Goal: Task Accomplishment & Management: Complete application form

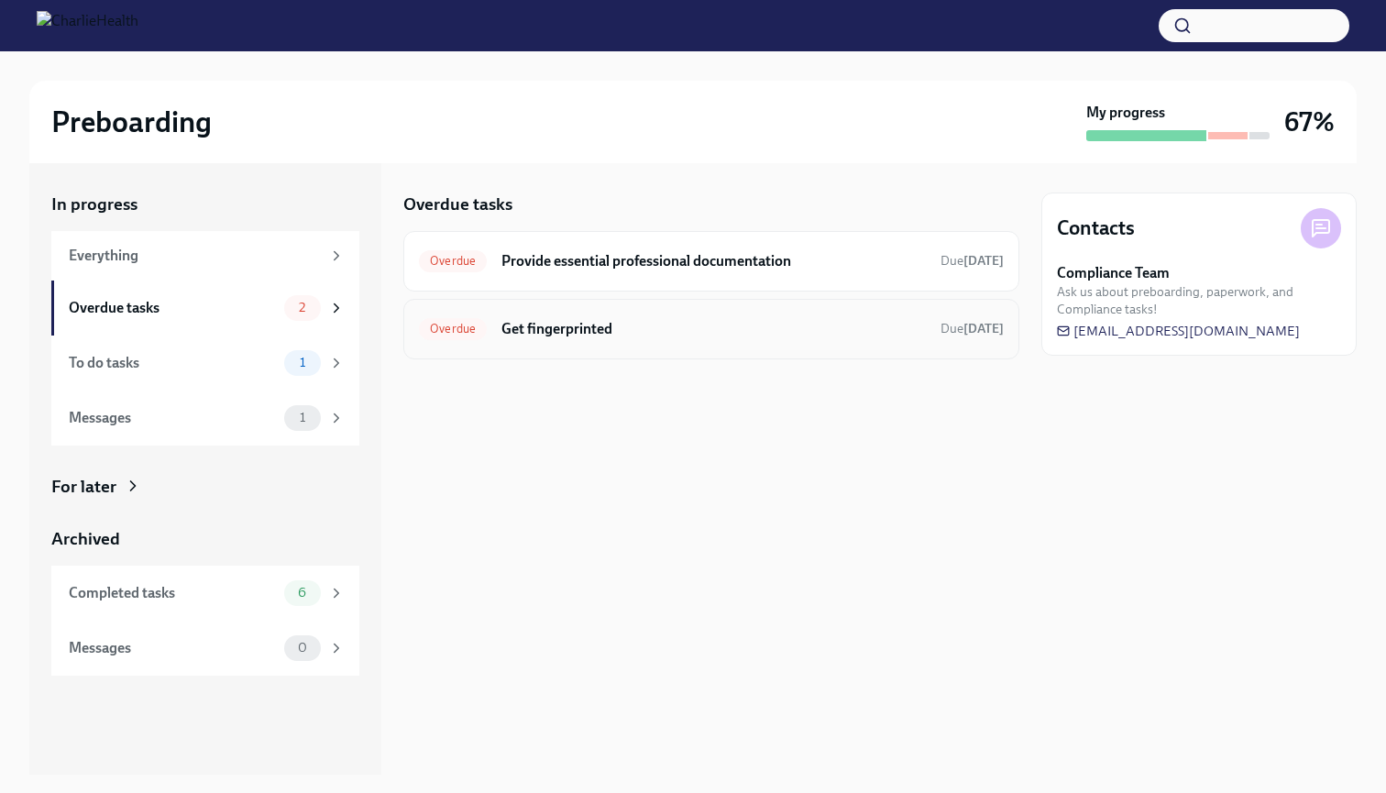
click at [706, 317] on div "Overdue Get fingerprinted Due [DATE]" at bounding box center [711, 328] width 585 height 29
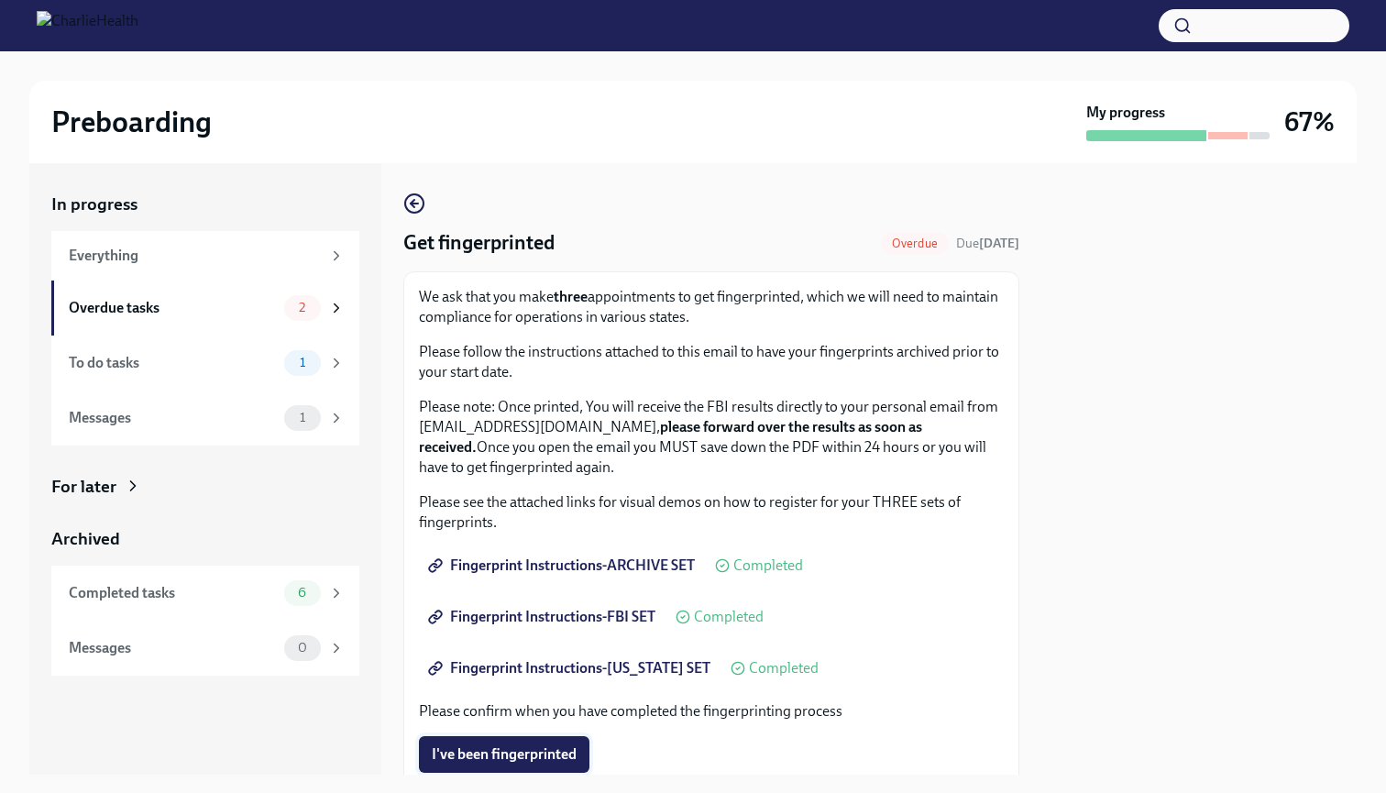
click at [548, 522] on button "I've been fingerprinted" at bounding box center [504, 754] width 170 height 37
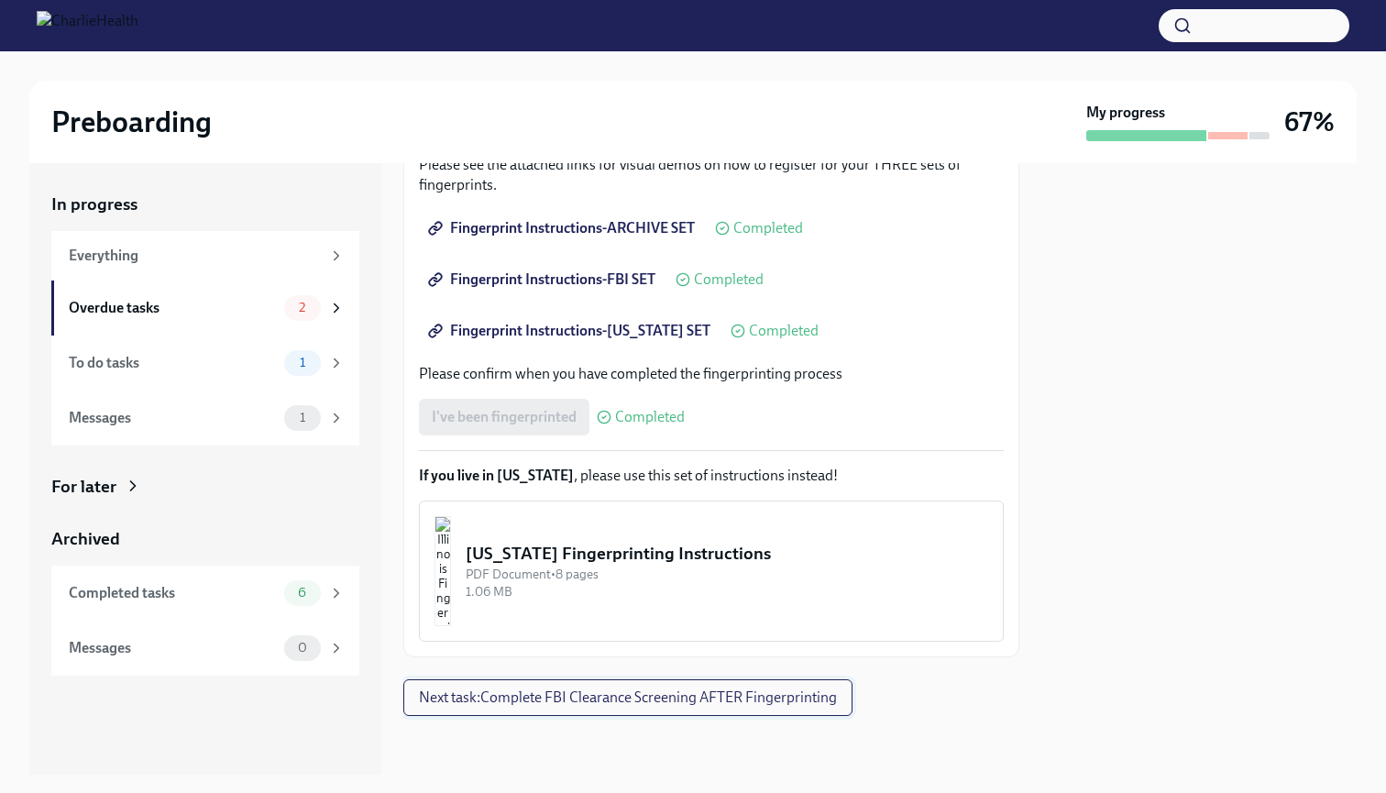
click at [683, 522] on span "Next task : Complete FBI Clearance Screening AFTER Fingerprinting" at bounding box center [628, 697] width 418 height 18
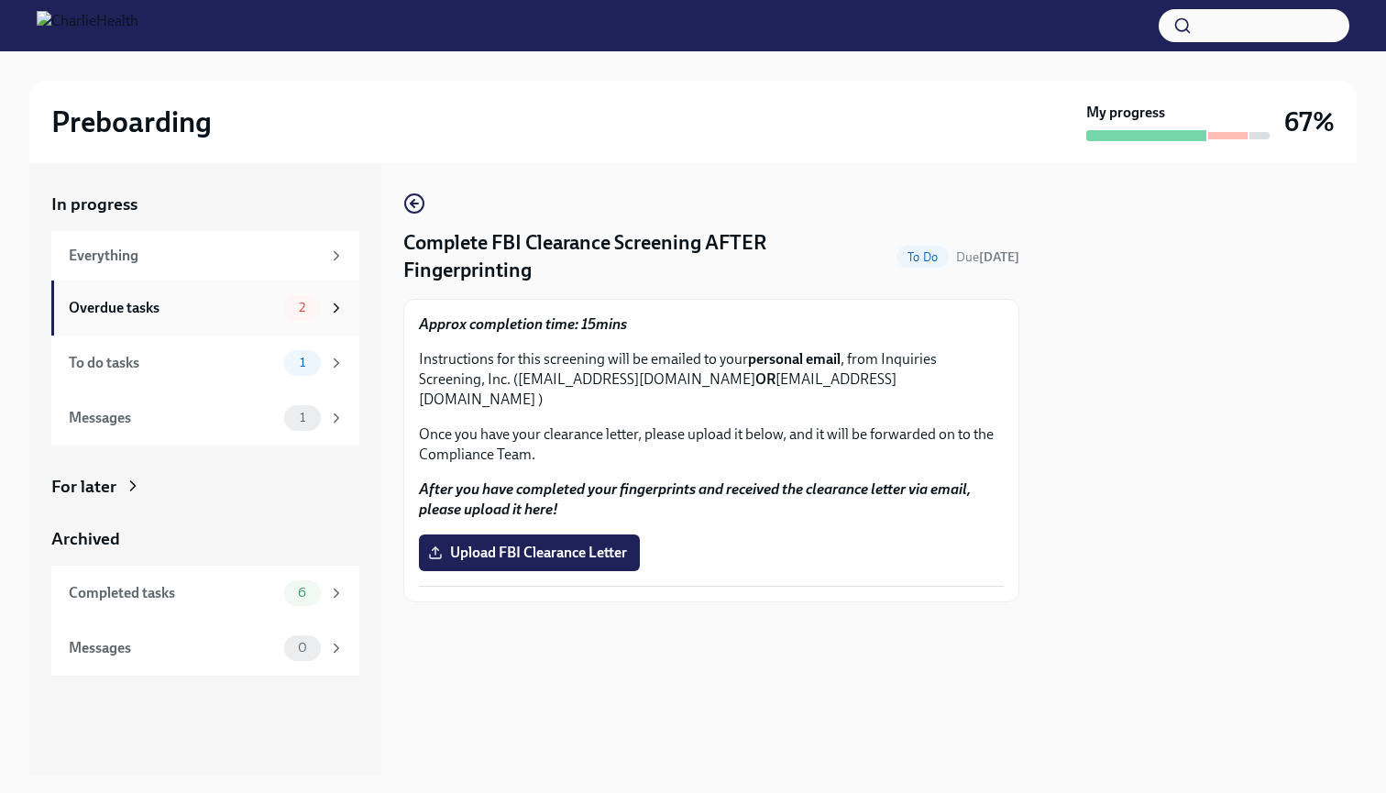
click at [299, 313] on span "2" at bounding box center [302, 308] width 28 height 14
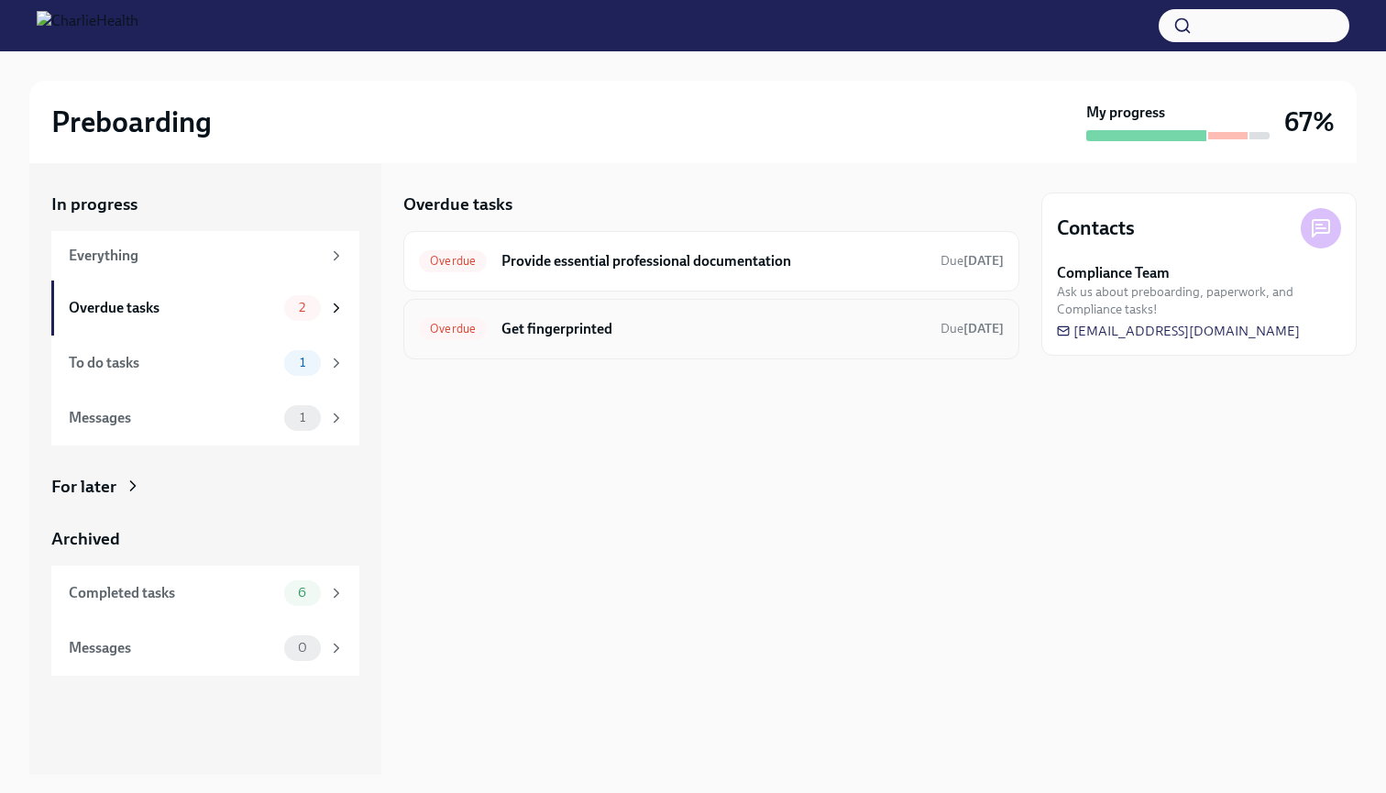
click at [516, 341] on div "Overdue Get fingerprinted Due [DATE]" at bounding box center [711, 328] width 585 height 29
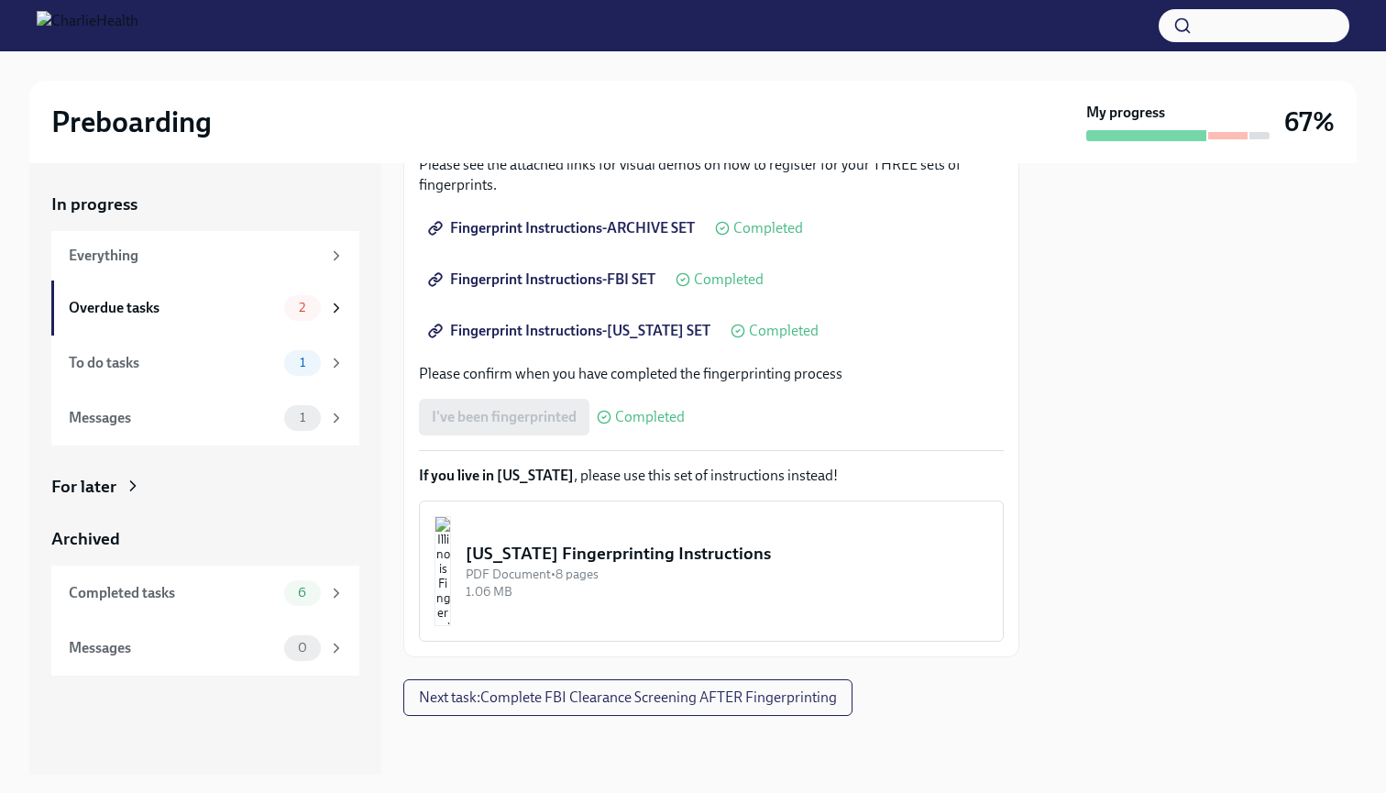
scroll to position [337, 0]
click at [233, 353] on div "To do tasks" at bounding box center [173, 363] width 208 height 20
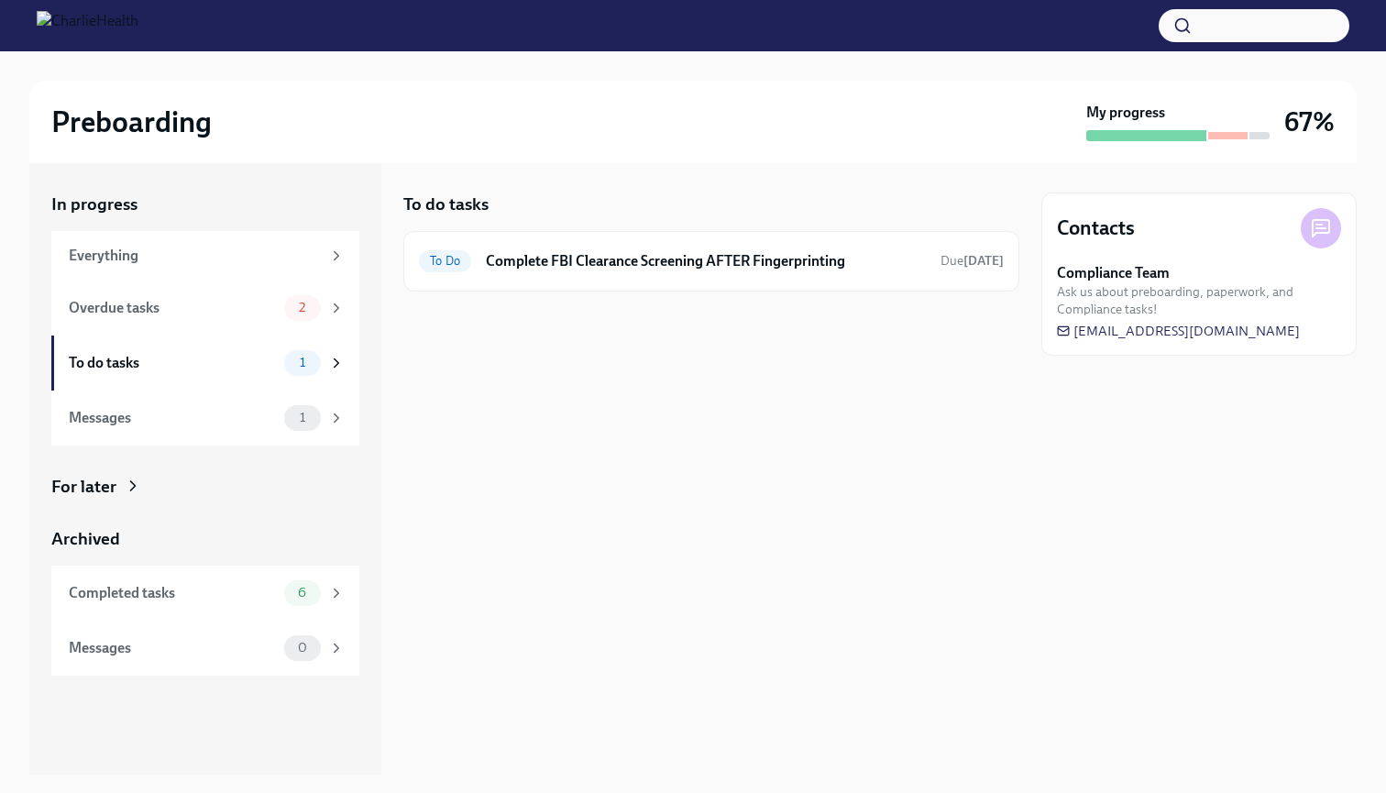
click at [906, 231] on icon at bounding box center [1321, 228] width 22 height 22
click at [252, 288] on div "Overdue tasks 2" at bounding box center [205, 307] width 308 height 55
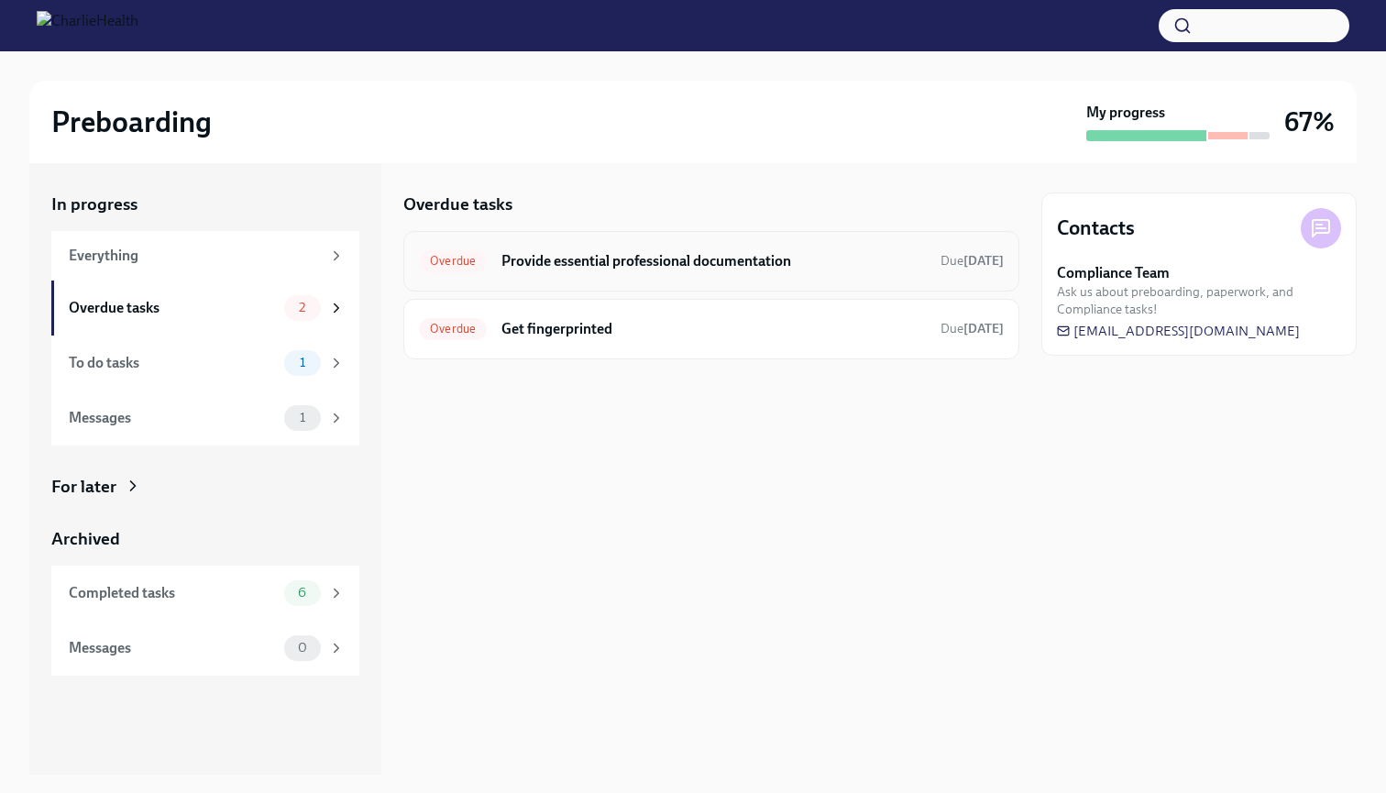
click at [579, 258] on h6 "Provide essential professional documentation" at bounding box center [713, 261] width 424 height 20
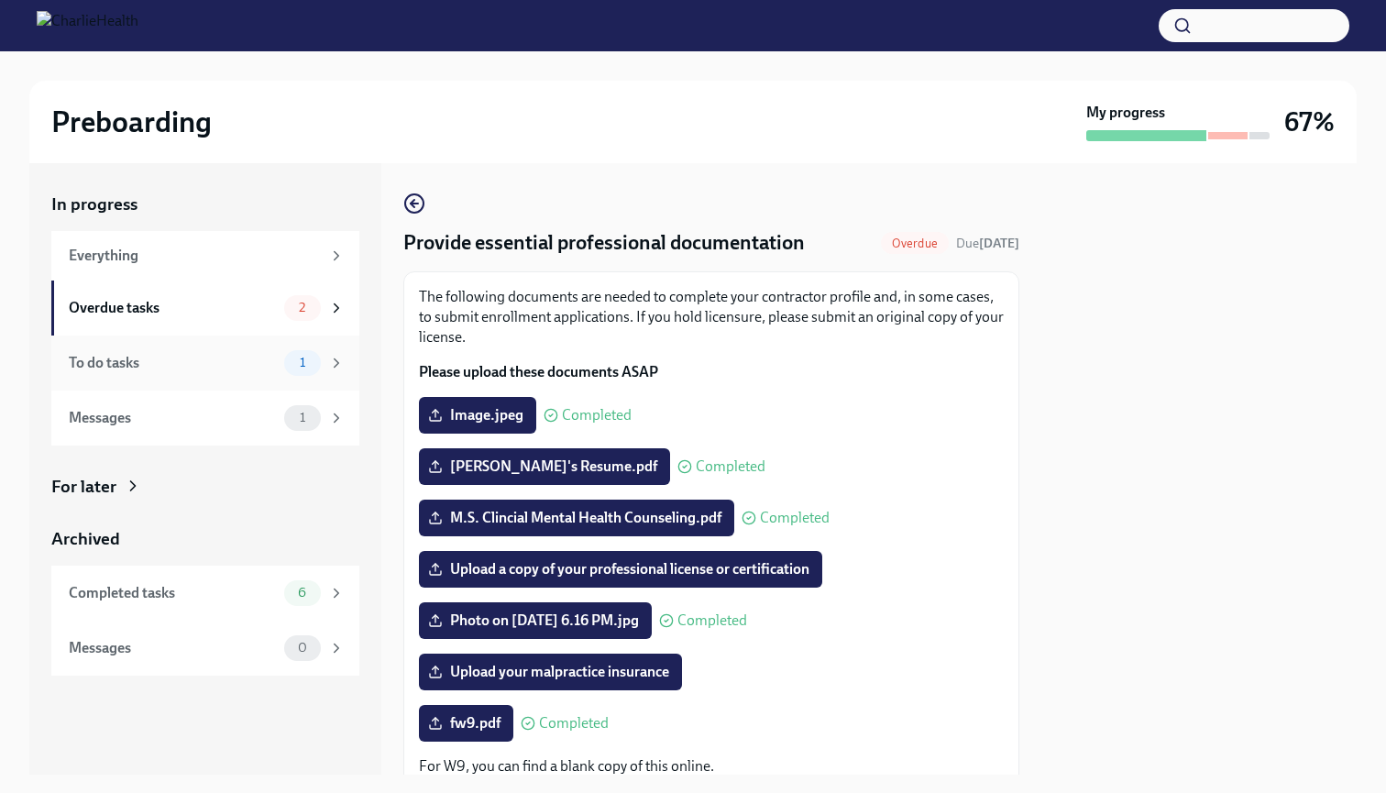
click at [199, 366] on div "To do tasks" at bounding box center [173, 363] width 208 height 20
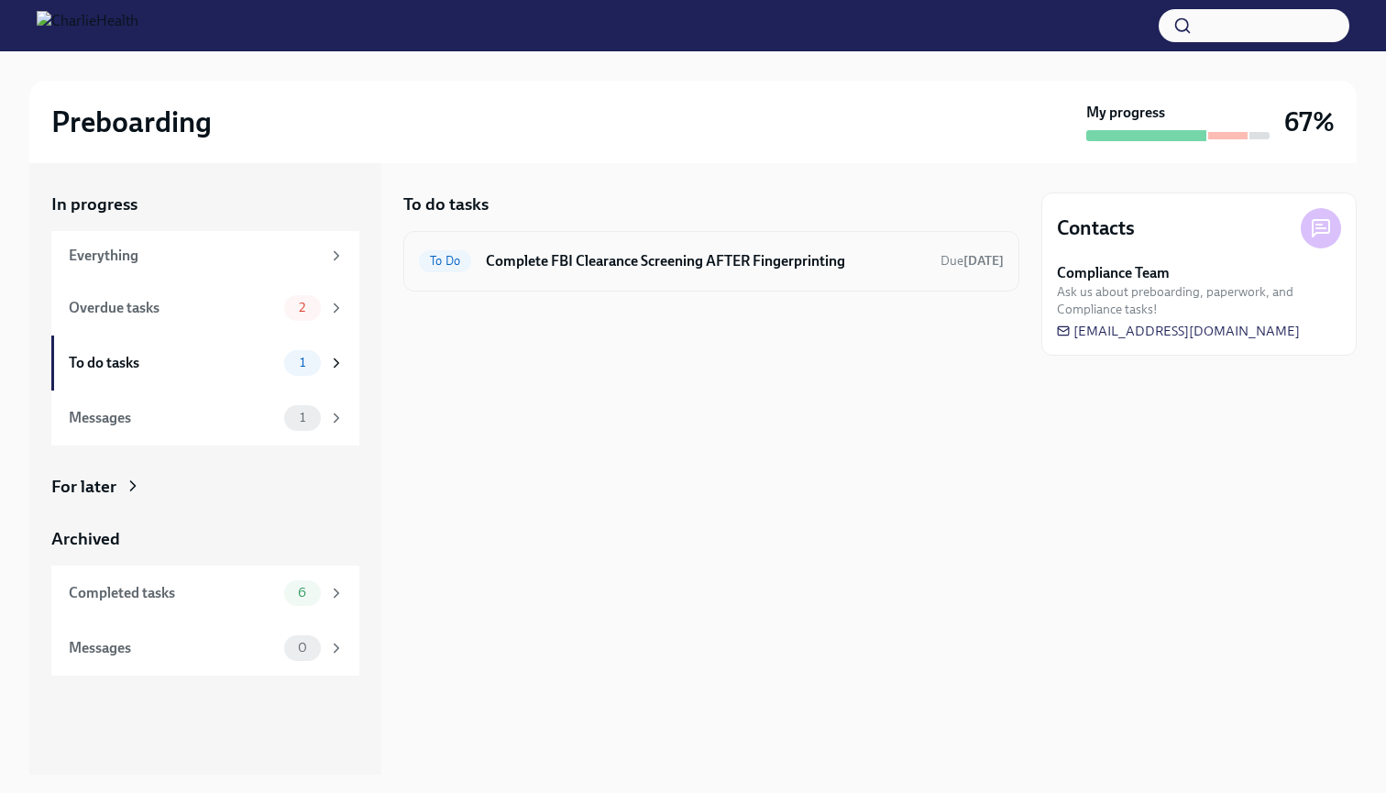
click at [588, 267] on h6 "Complete FBI Clearance Screening AFTER Fingerprinting" at bounding box center [706, 261] width 440 height 20
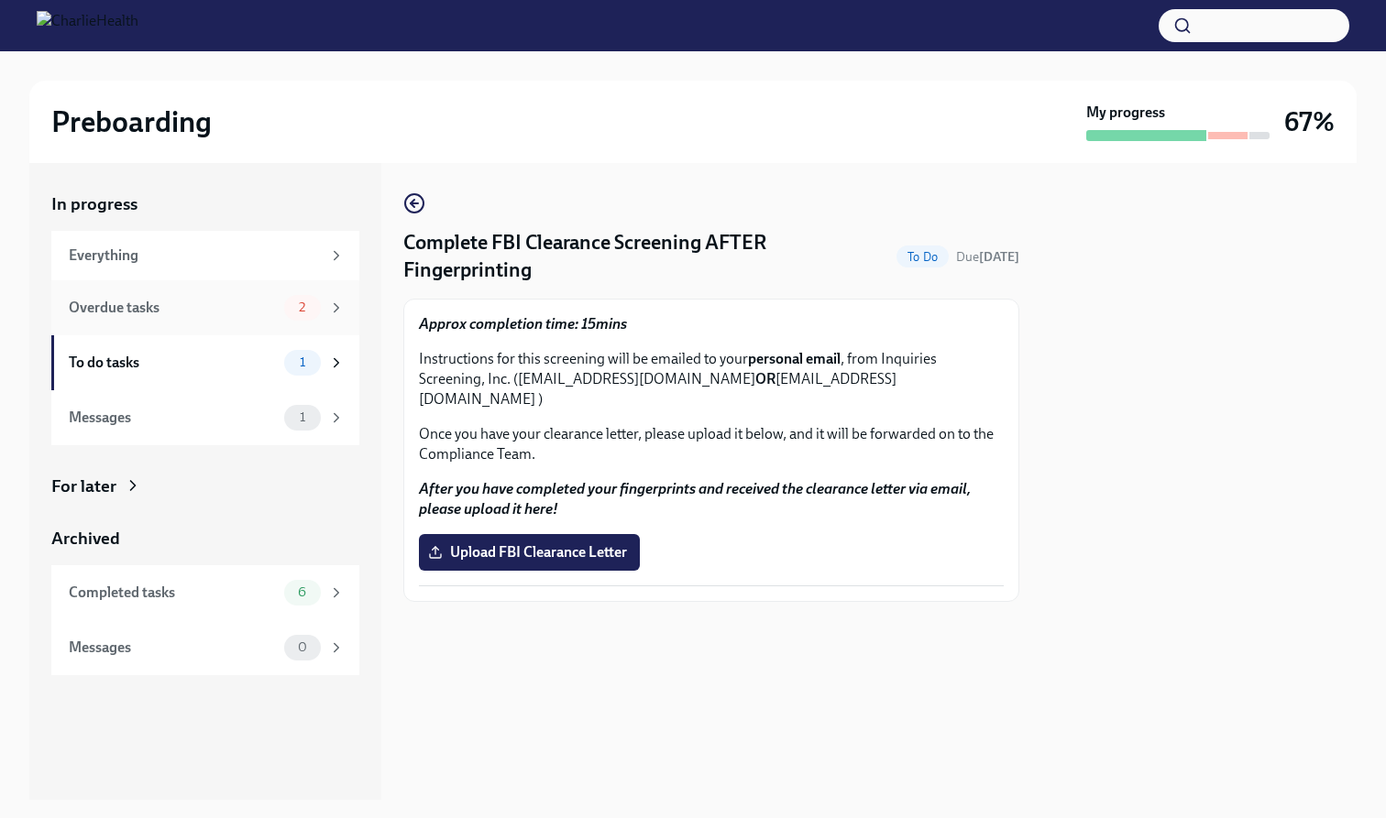
click at [264, 312] on div "Overdue tasks" at bounding box center [173, 308] width 208 height 20
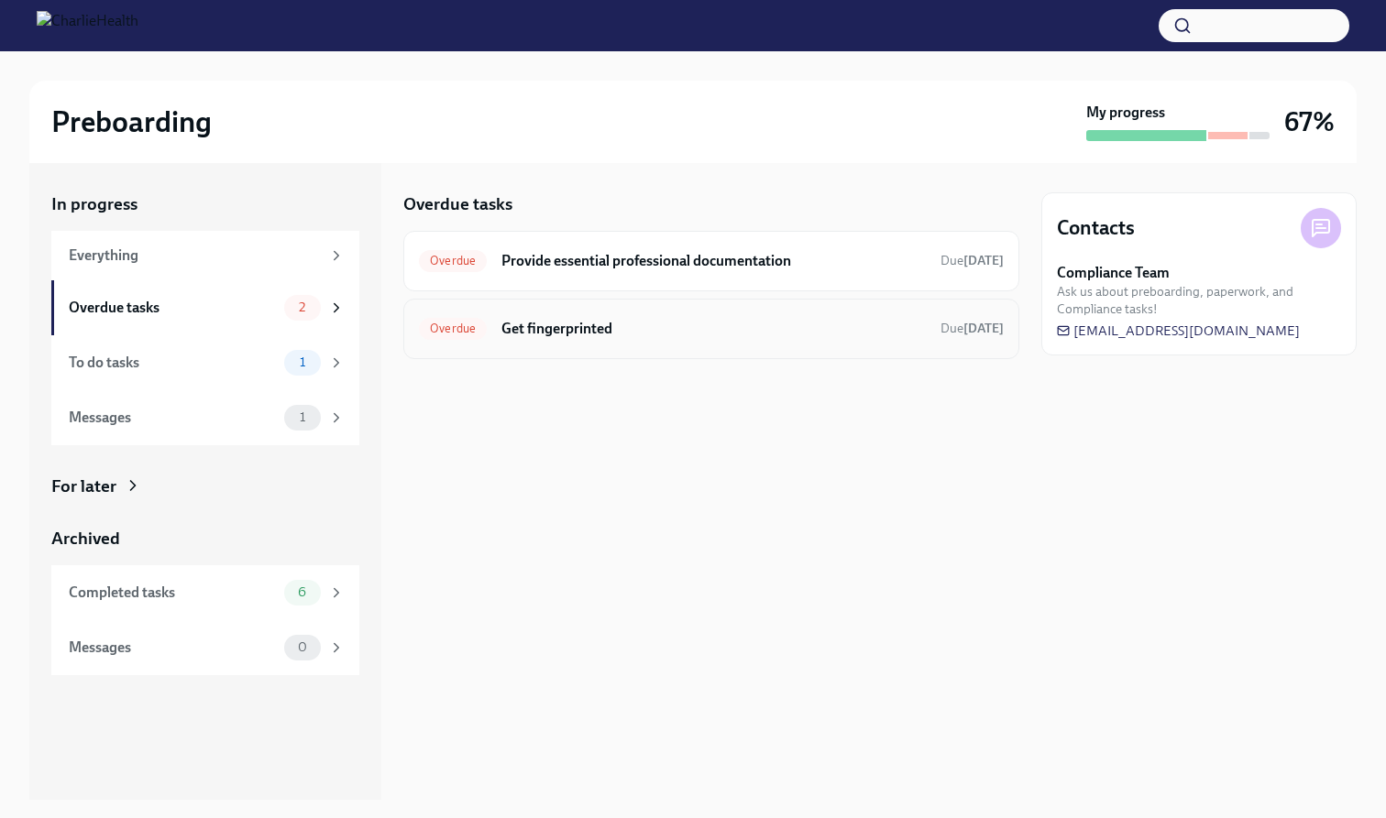
click at [622, 329] on h6 "Get fingerprinted" at bounding box center [713, 329] width 424 height 20
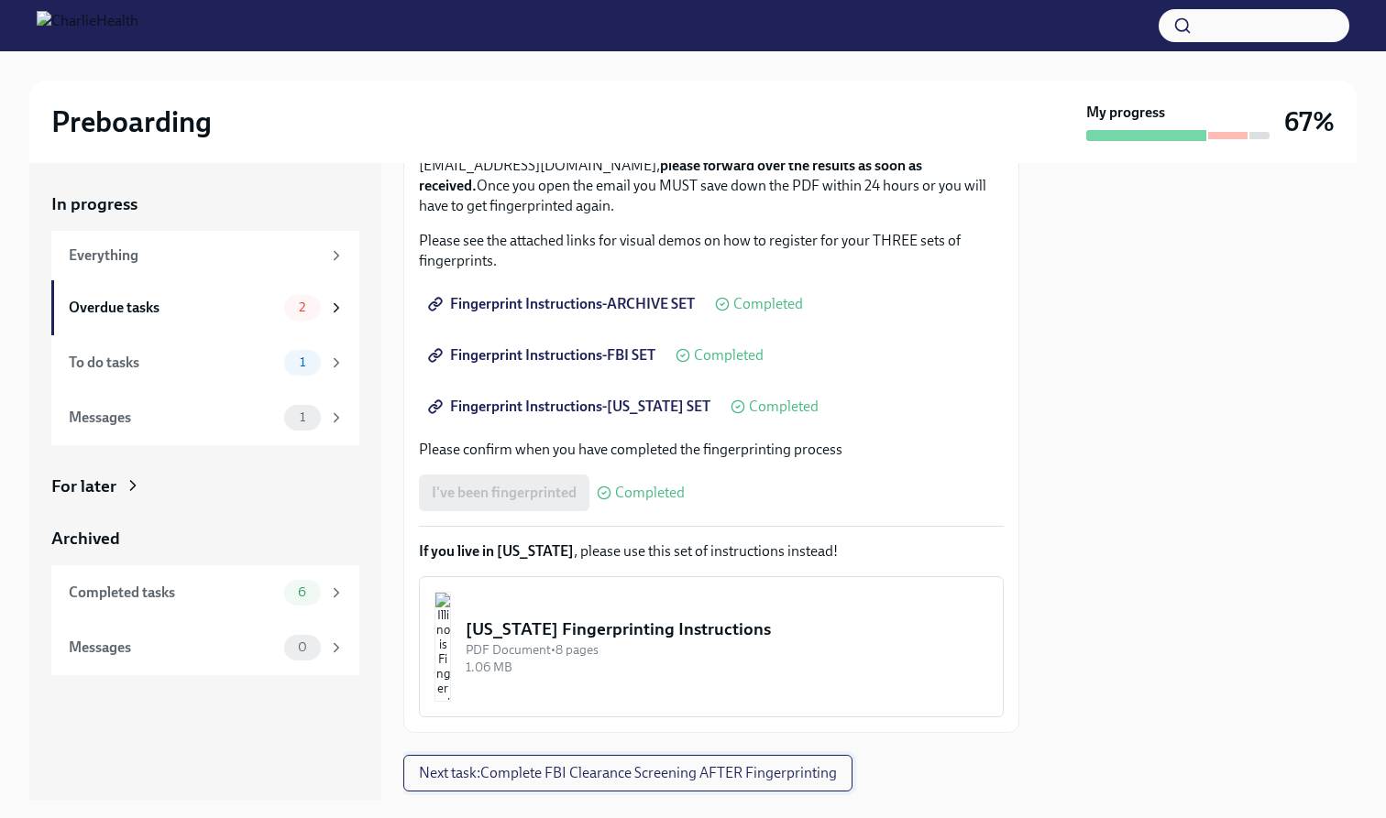
scroll to position [259, 0]
click at [753, 522] on span "Next task : Complete FBI Clearance Screening AFTER Fingerprinting" at bounding box center [628, 775] width 418 height 18
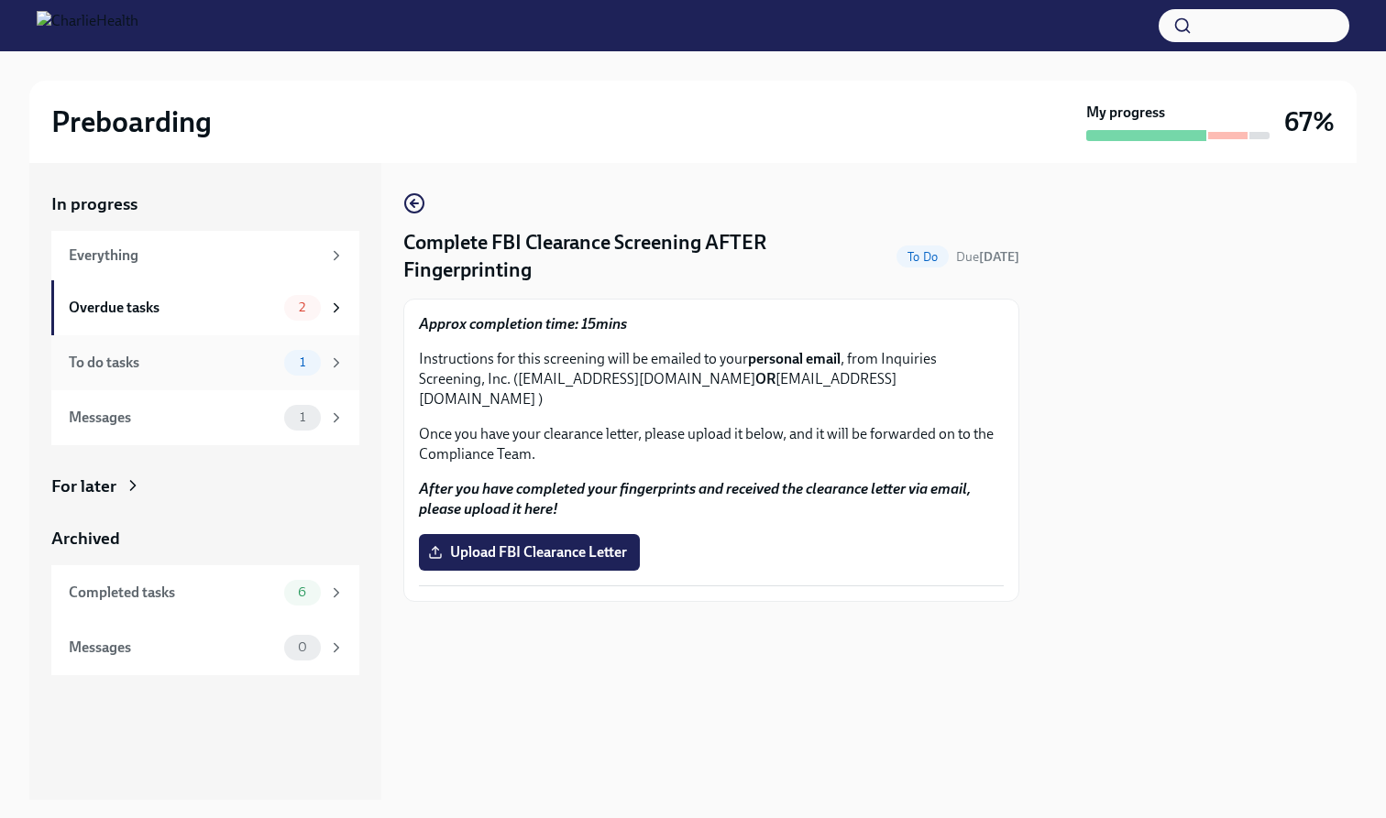
click at [203, 351] on div "To do tasks 1" at bounding box center [207, 363] width 276 height 26
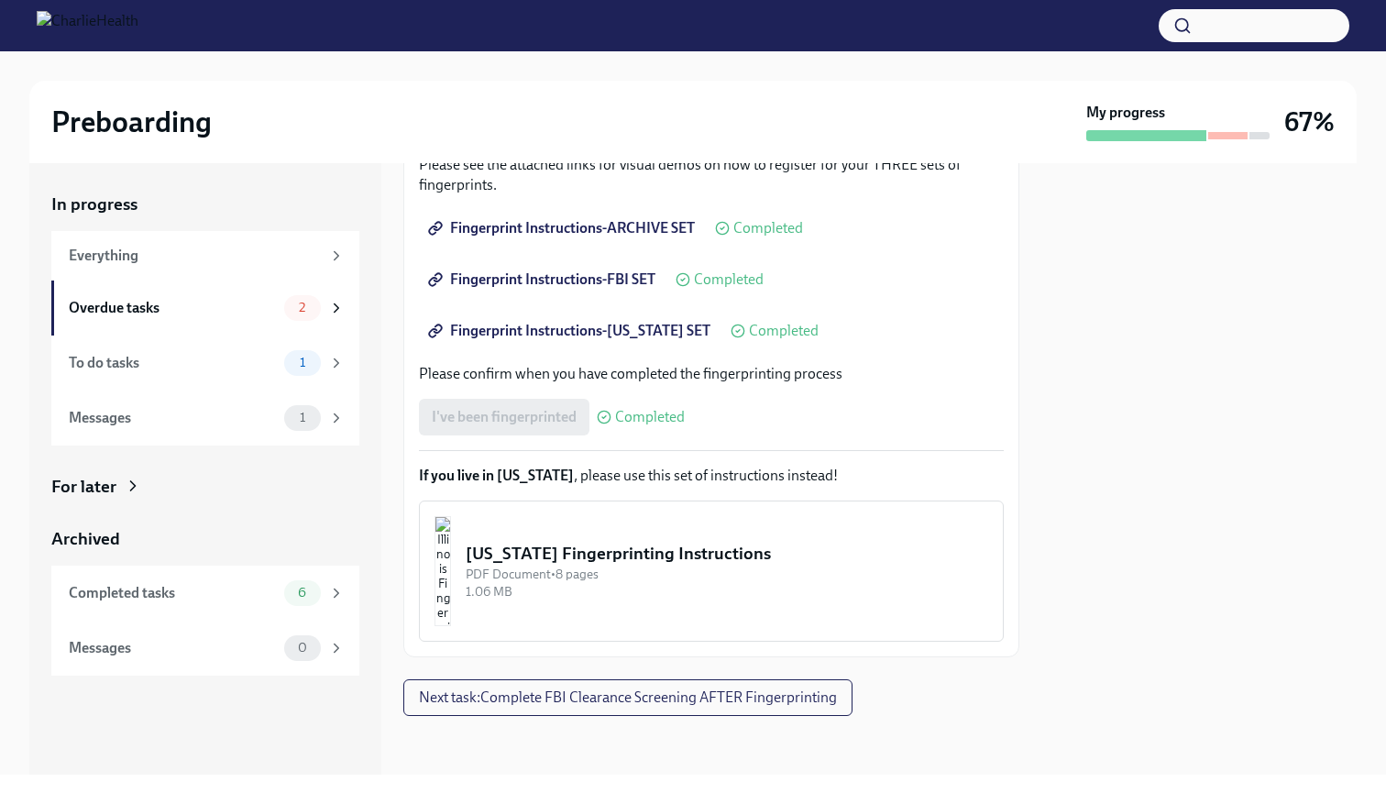
scroll to position [337, 0]
